Goal: Task Accomplishment & Management: Manage account settings

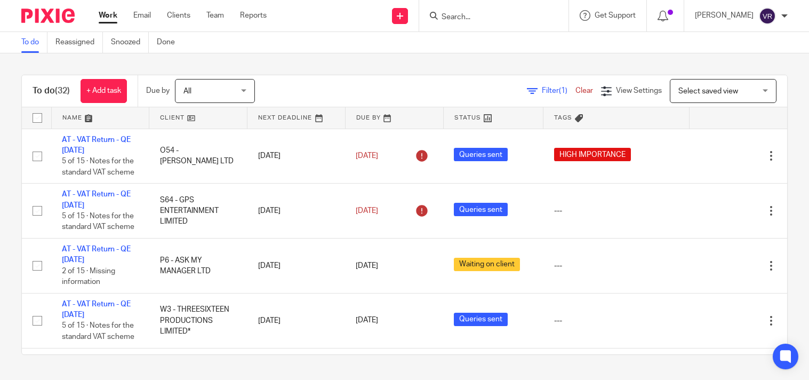
click at [510, 65] on div "To do (32) + Add task Due by All All Today Tomorrow This week Next week This mo…" at bounding box center [404, 214] width 809 height 323
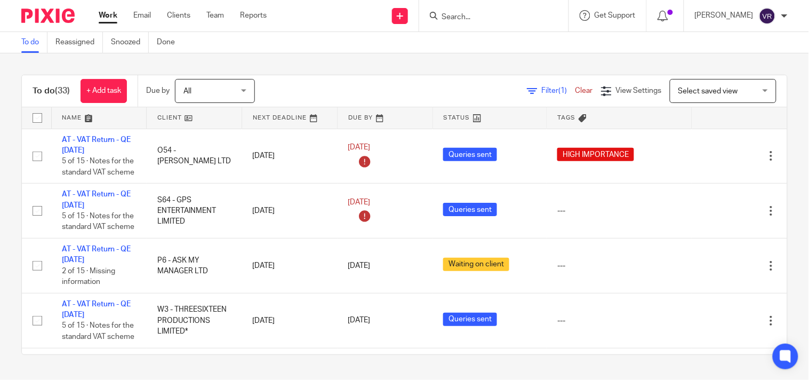
click at [552, 52] on div "To do Reassigned Snoozed Done" at bounding box center [404, 42] width 809 height 21
click at [784, 172] on div "To do (33) + Add task Due by All All Today Tomorrow This week Next week This mo…" at bounding box center [404, 214] width 809 height 323
click at [541, 59] on div "To do (33) + Add task Due by All All Today Tomorrow This week Next week This mo…" at bounding box center [404, 214] width 809 height 323
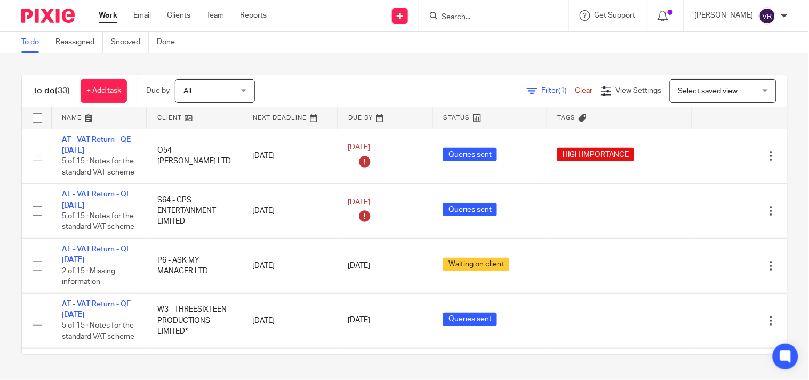
click at [500, 67] on div "To do (33) + Add task Due by All All Today Tomorrow This week Next week This mo…" at bounding box center [404, 214] width 809 height 323
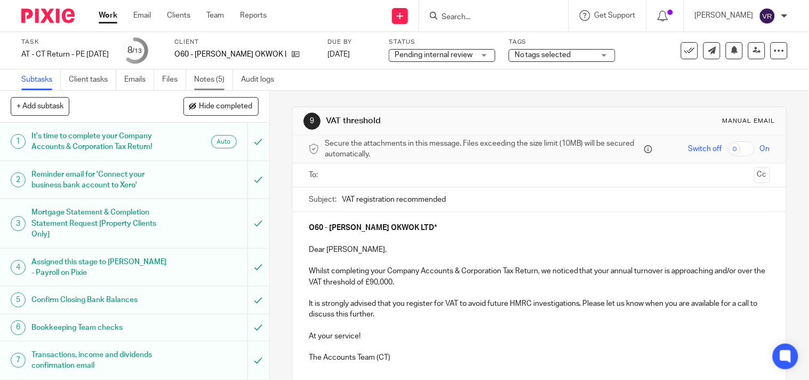
click at [214, 83] on link "Notes (5)" at bounding box center [213, 79] width 39 height 21
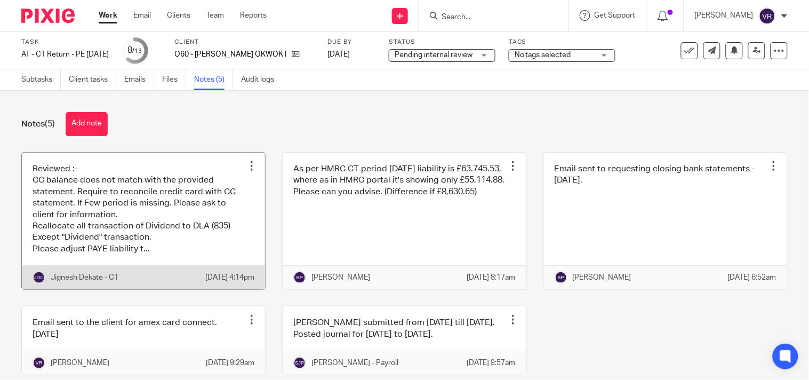
click at [171, 235] on link at bounding box center [143, 220] width 243 height 137
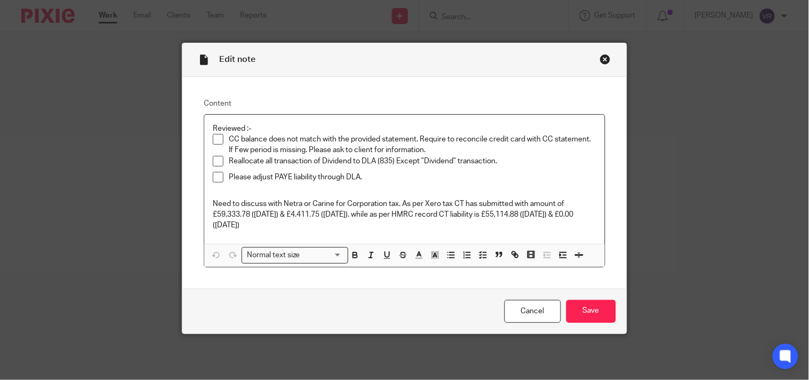
drag, startPoint x: 205, startPoint y: 202, endPoint x: 336, endPoint y: 224, distance: 132.6
click at [336, 224] on div "Reviewed :- CC balance does not match with the provided statement. Require to r…" at bounding box center [404, 179] width 400 height 129
copy p "Need to discuss with Netra or Carine for Corporation tax. As per Xero tax CT ha…"
click at [662, 222] on div "Edit note Content Reviewed :- CC balance does not match with the provided state…" at bounding box center [404, 190] width 809 height 380
click at [604, 60] on div "Close this dialog window" at bounding box center [605, 59] width 11 height 11
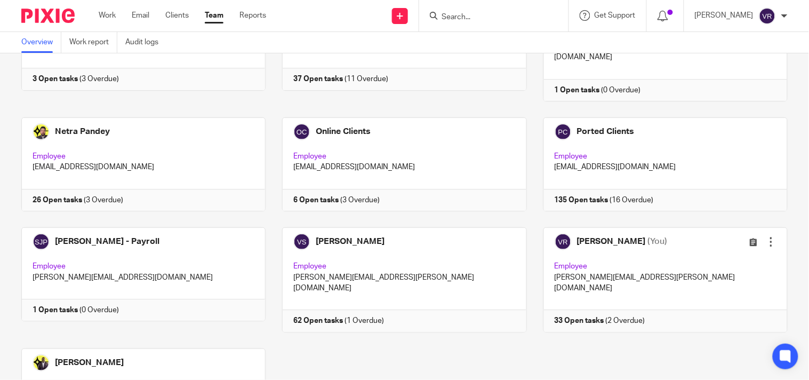
scroll to position [747, 0]
